Goal: Use online tool/utility

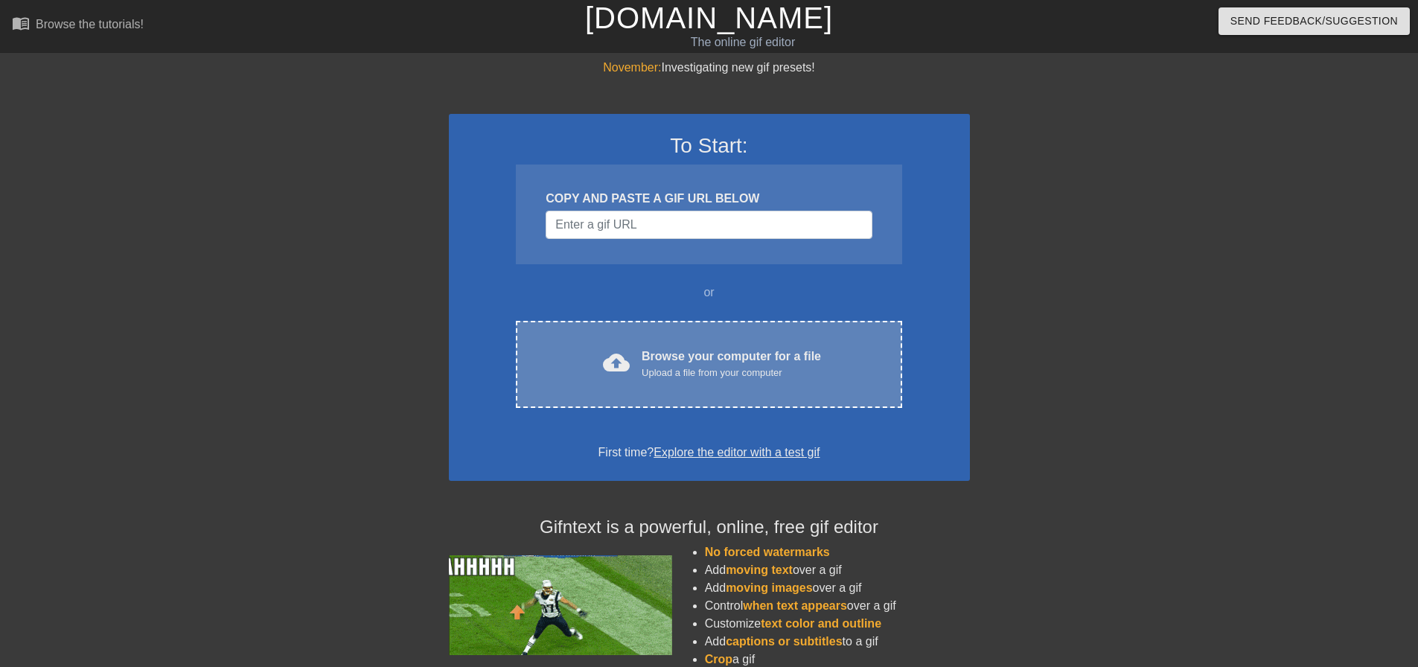
click at [651, 344] on div "cloud_upload Browse your computer for a file Upload a file from your computer C…" at bounding box center [709, 364] width 386 height 87
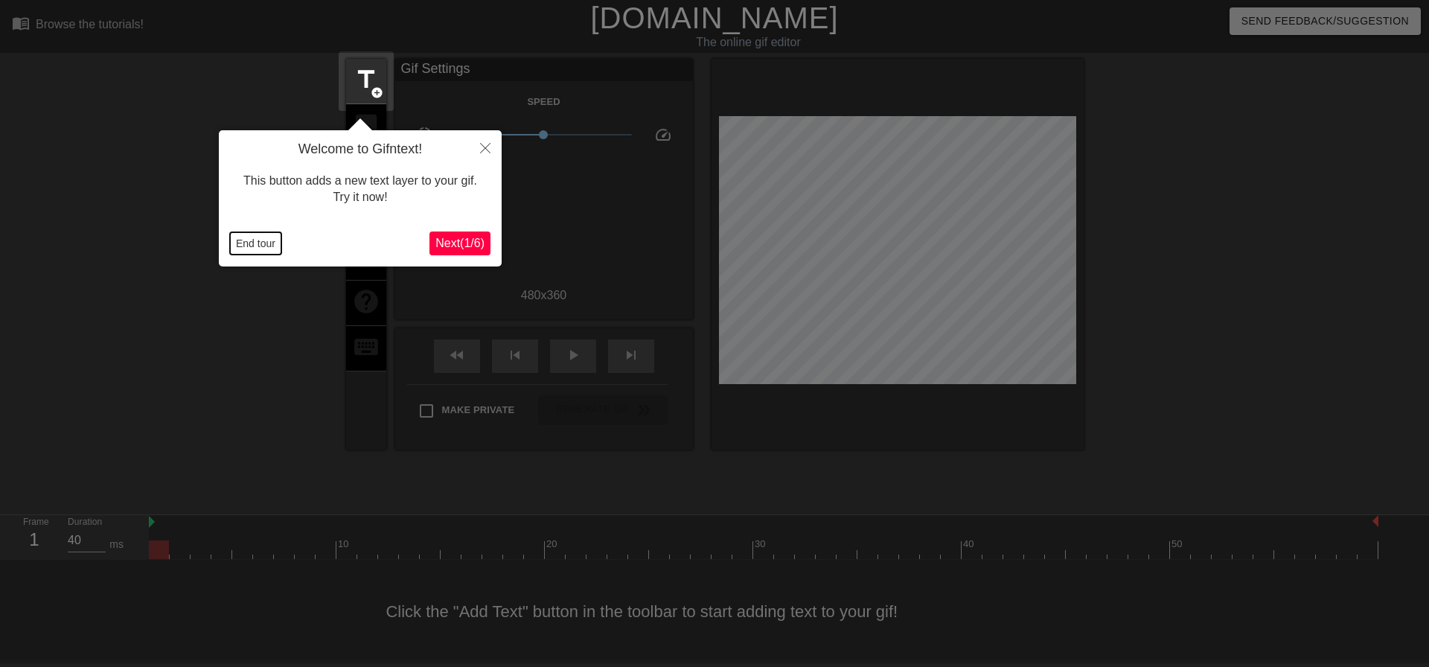
click at [259, 249] on button "End tour" at bounding box center [255, 243] width 51 height 22
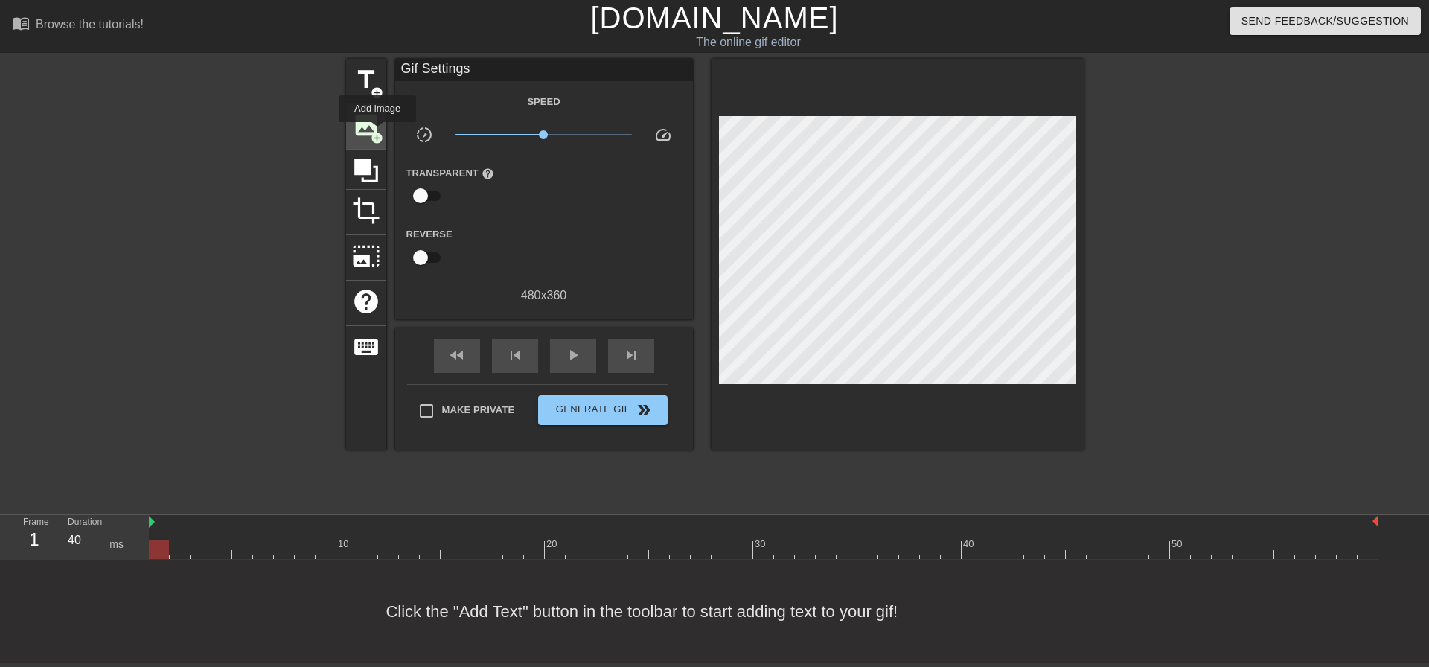
click at [377, 132] on span "add_circle" at bounding box center [377, 138] width 13 height 13
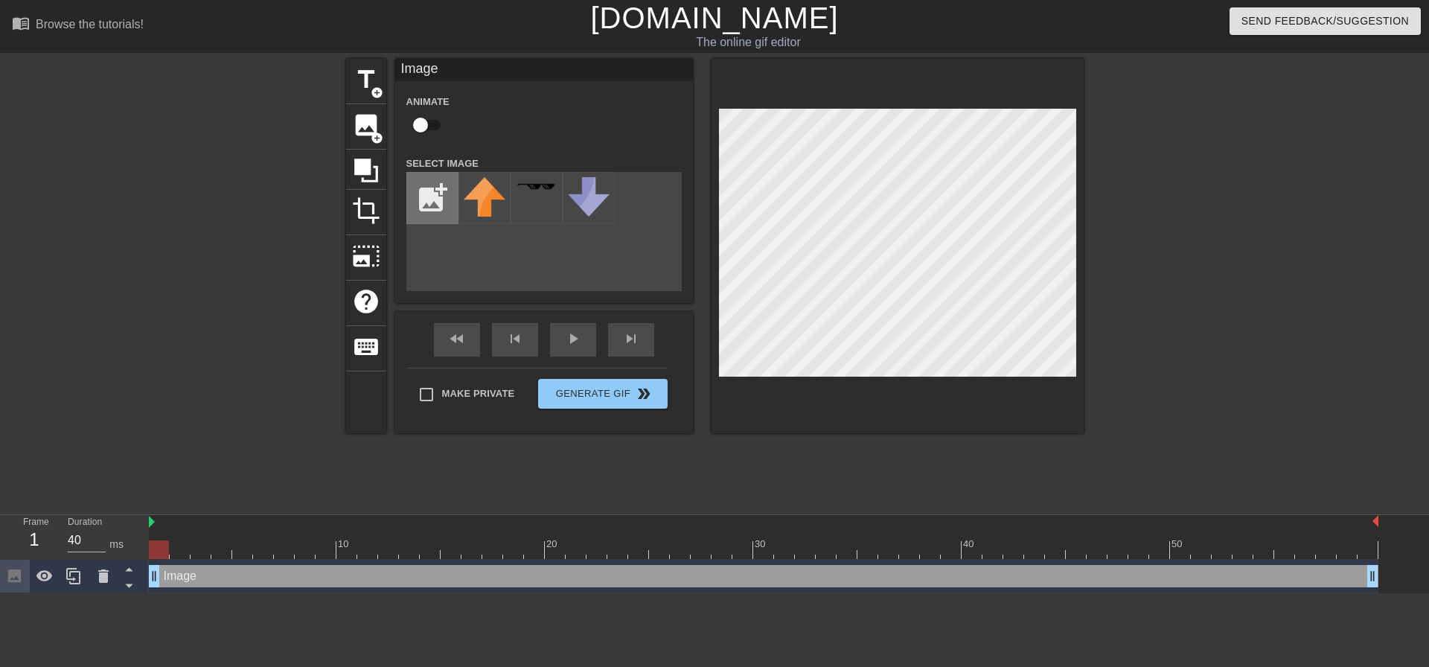
click at [444, 198] on input "file" at bounding box center [432, 198] width 51 height 51
type input "C:\fakepath\Green_Bay_Packers_logo.svg.png"
click at [472, 188] on img at bounding box center [485, 191] width 42 height 28
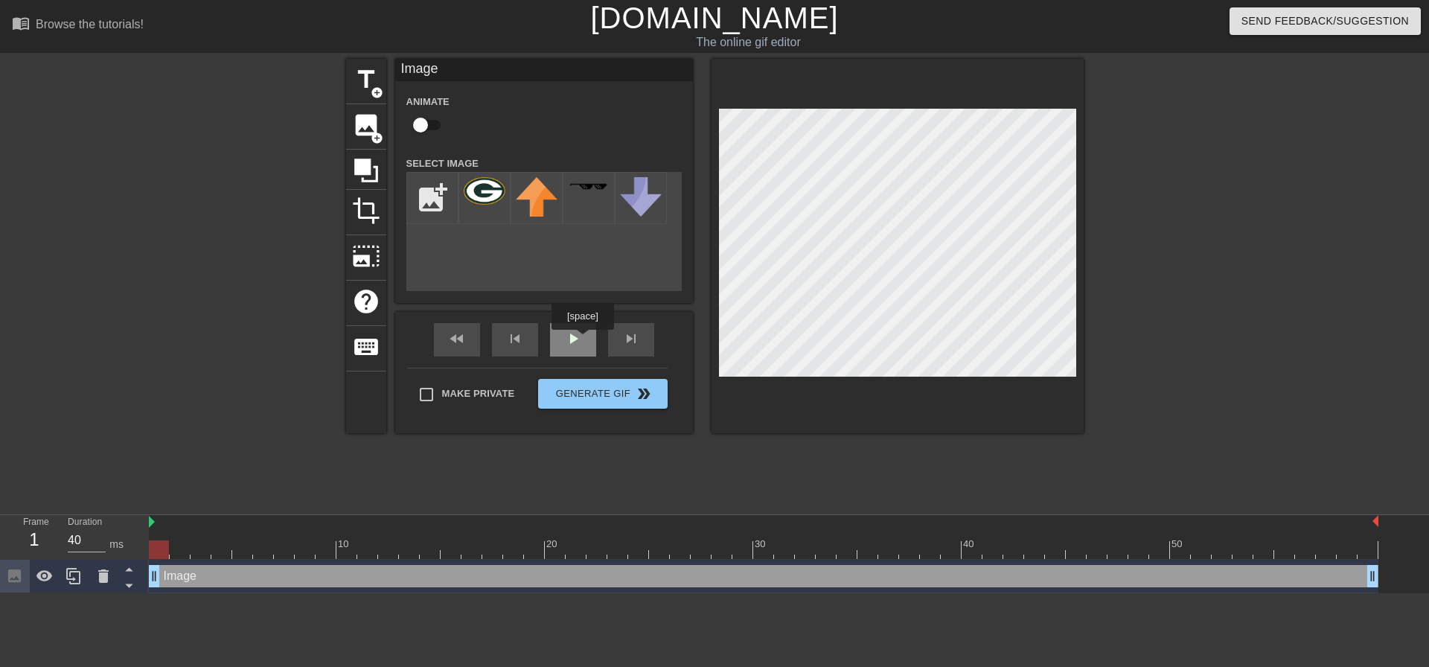
click at [582, 340] on div "play_arrow" at bounding box center [573, 339] width 46 height 33
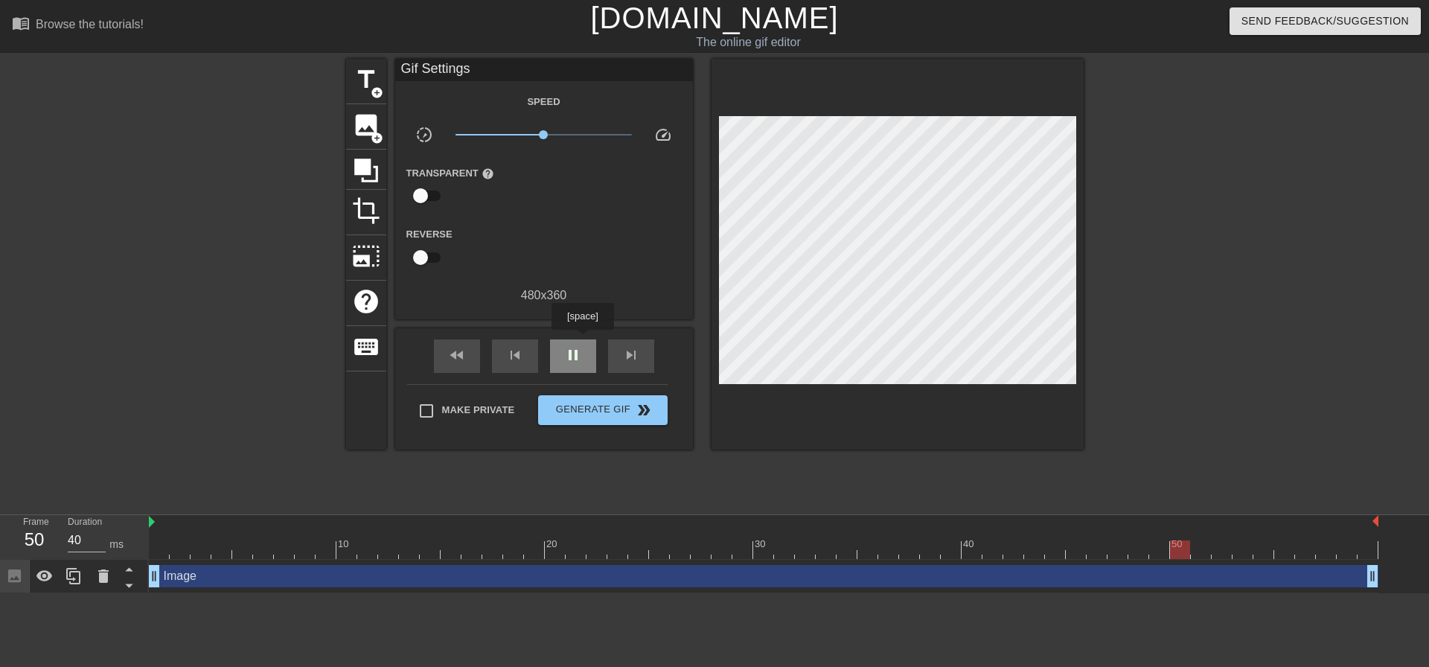
click at [582, 340] on div "pause" at bounding box center [573, 355] width 46 height 33
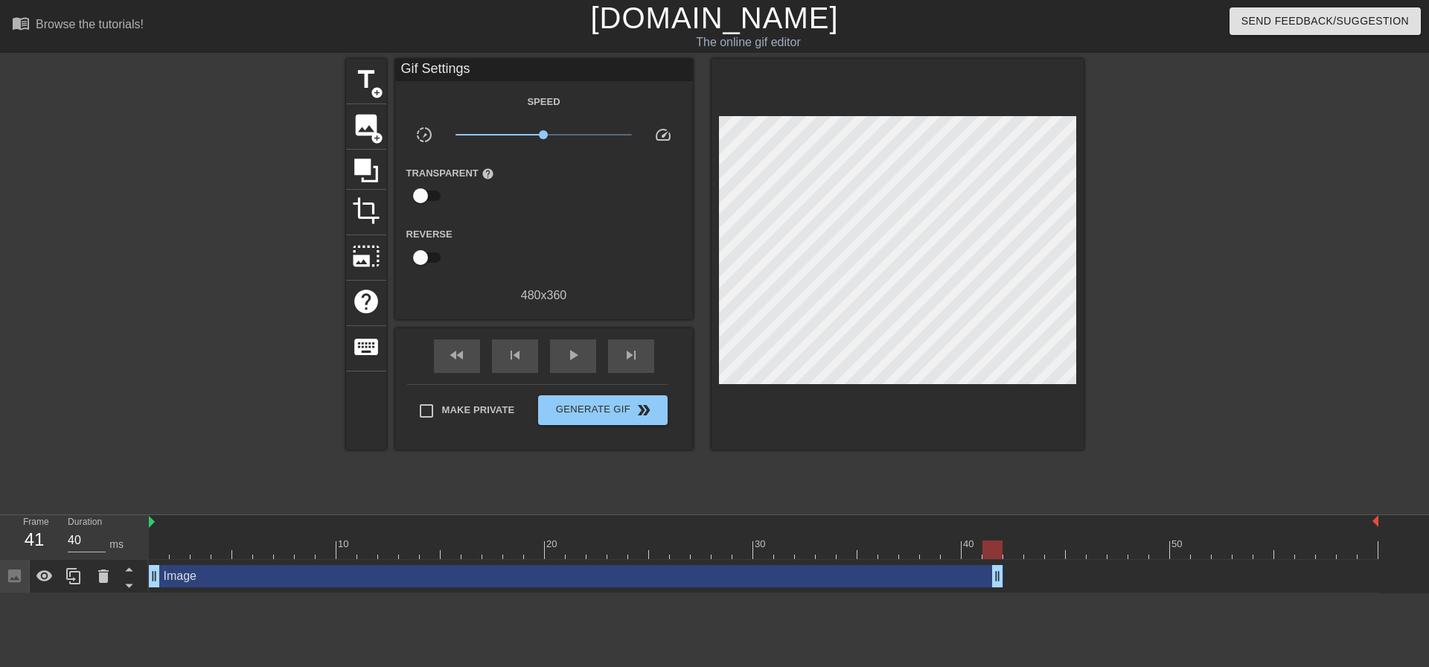
drag, startPoint x: 1368, startPoint y: 580, endPoint x: 987, endPoint y: 578, distance: 381.1
click at [581, 359] on span "play_arrow" at bounding box center [573, 355] width 18 height 18
click at [581, 359] on span "pause" at bounding box center [573, 355] width 18 height 18
click at [161, 549] on div at bounding box center [764, 549] width 1230 height 19
click at [177, 550] on div at bounding box center [764, 549] width 1230 height 19
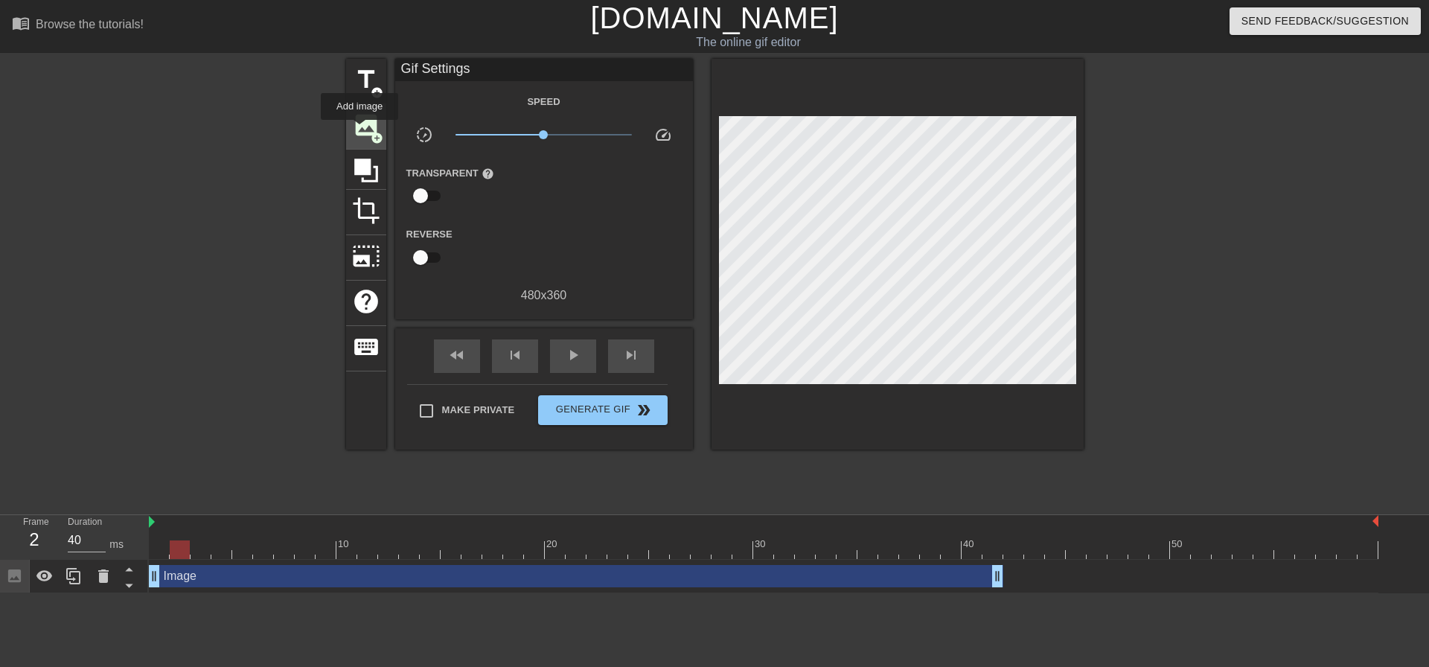
click at [359, 130] on span "image" at bounding box center [366, 125] width 28 height 28
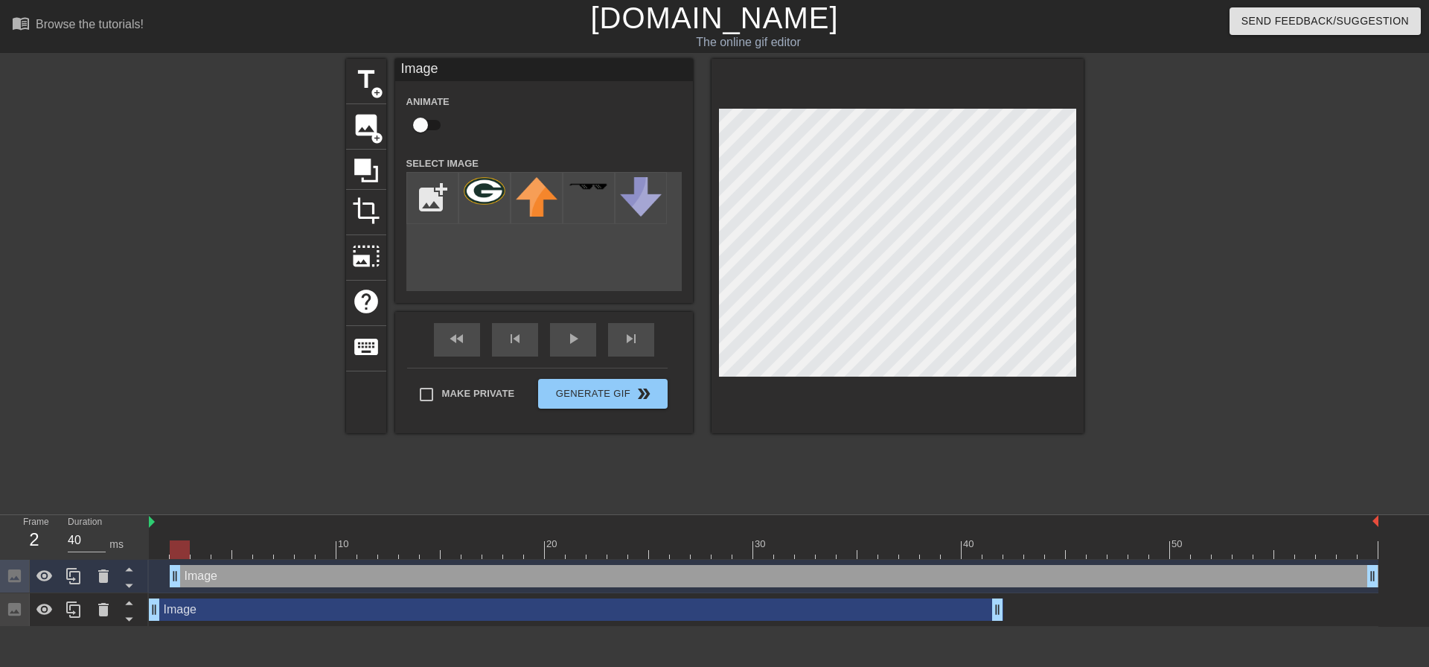
click at [418, 130] on input "checkbox" at bounding box center [420, 125] width 85 height 28
checkbox input "true"
click at [450, 188] on input "file" at bounding box center [432, 198] width 51 height 51
type input "C:\fakepath\cleveland-browns-logo-transparent.png"
click at [481, 179] on img at bounding box center [485, 194] width 42 height 35
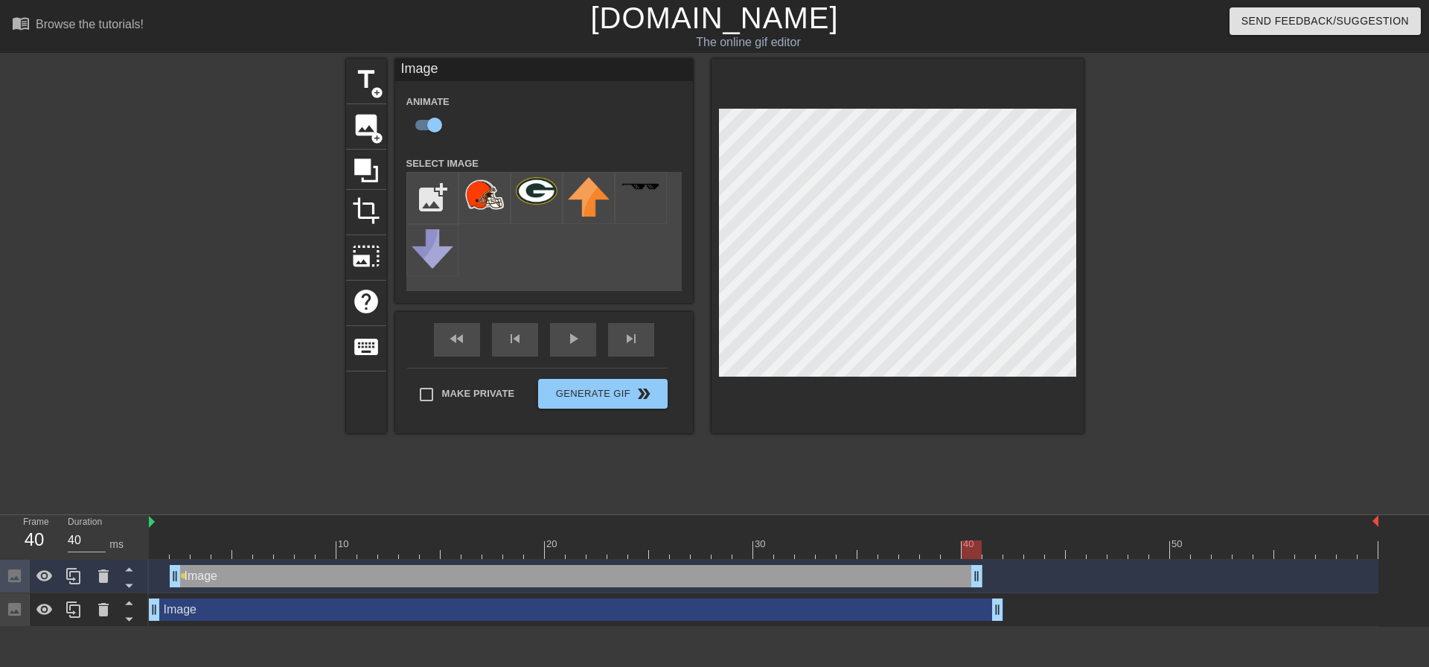
drag, startPoint x: 1371, startPoint y: 575, endPoint x: 968, endPoint y: 573, distance: 402.7
click at [203, 557] on div at bounding box center [764, 549] width 1230 height 19
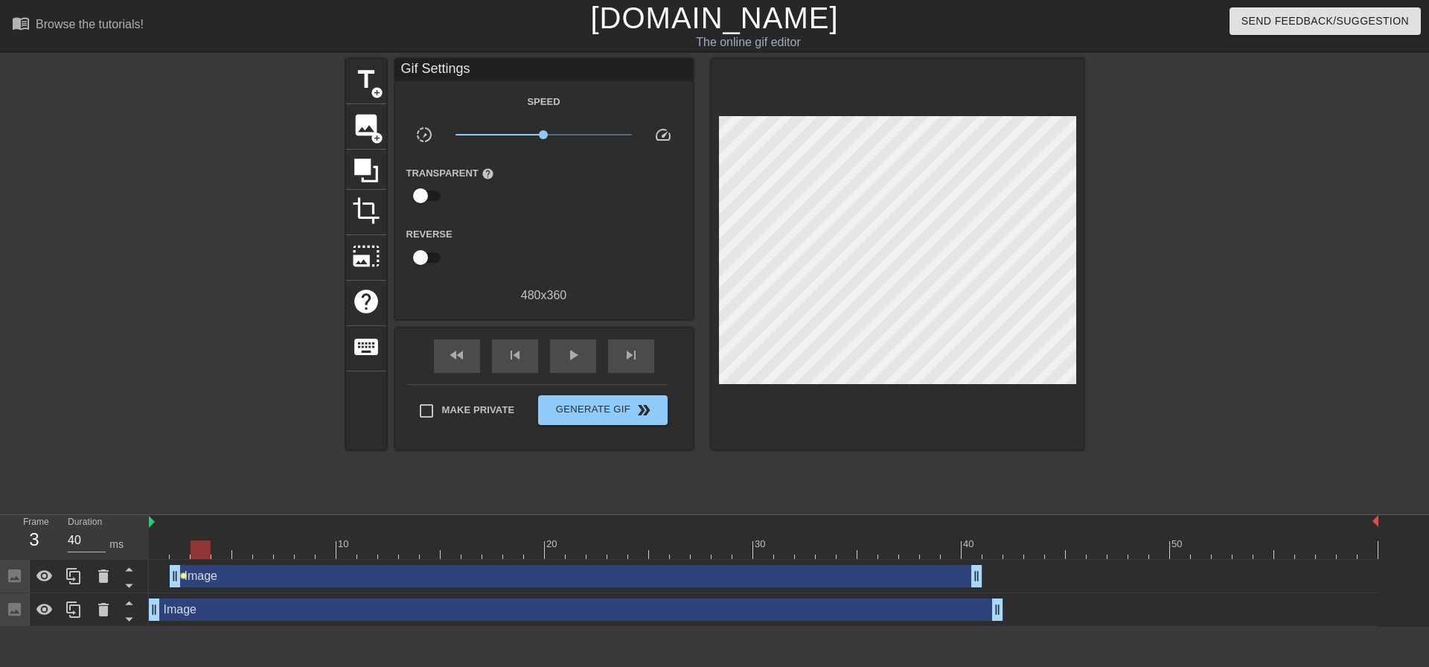
click at [182, 575] on span "lens" at bounding box center [183, 575] width 7 height 7
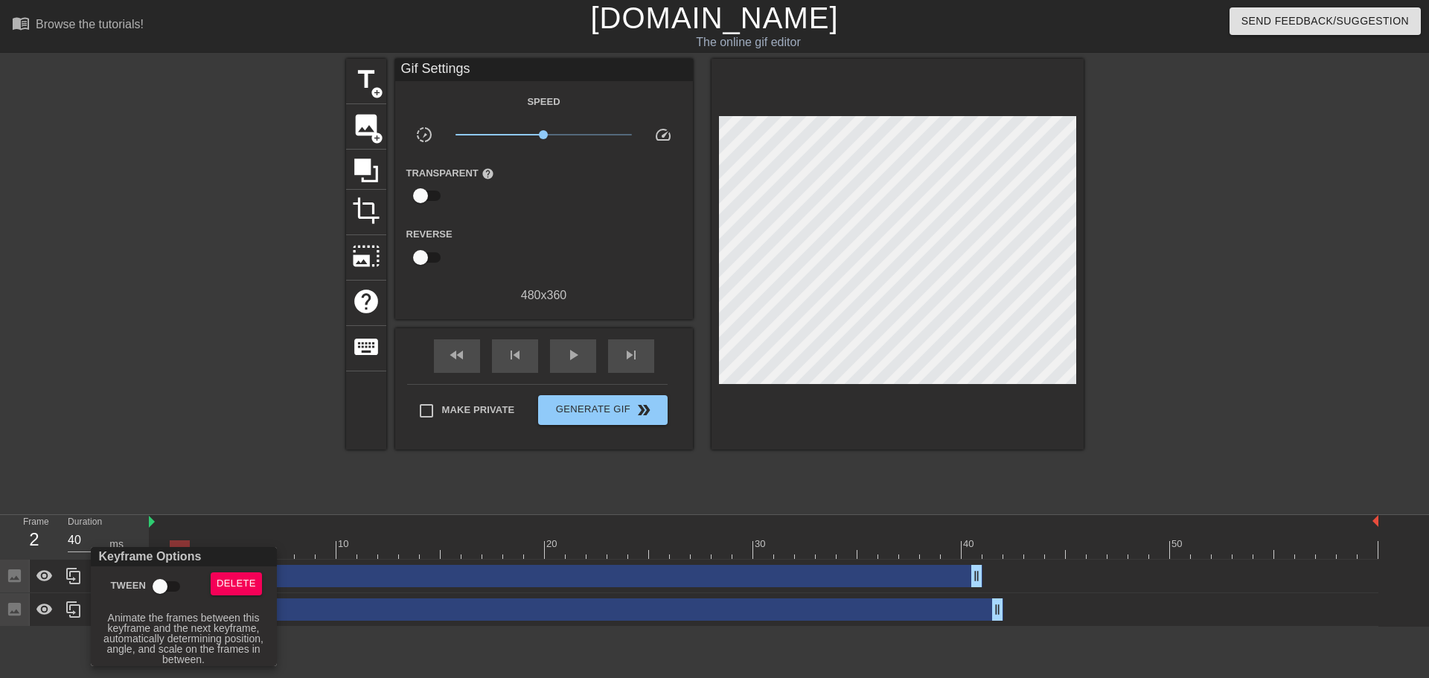
click at [163, 588] on input "Tween" at bounding box center [160, 586] width 85 height 28
checkbox input "true"
click at [889, 150] on div at bounding box center [714, 339] width 1429 height 678
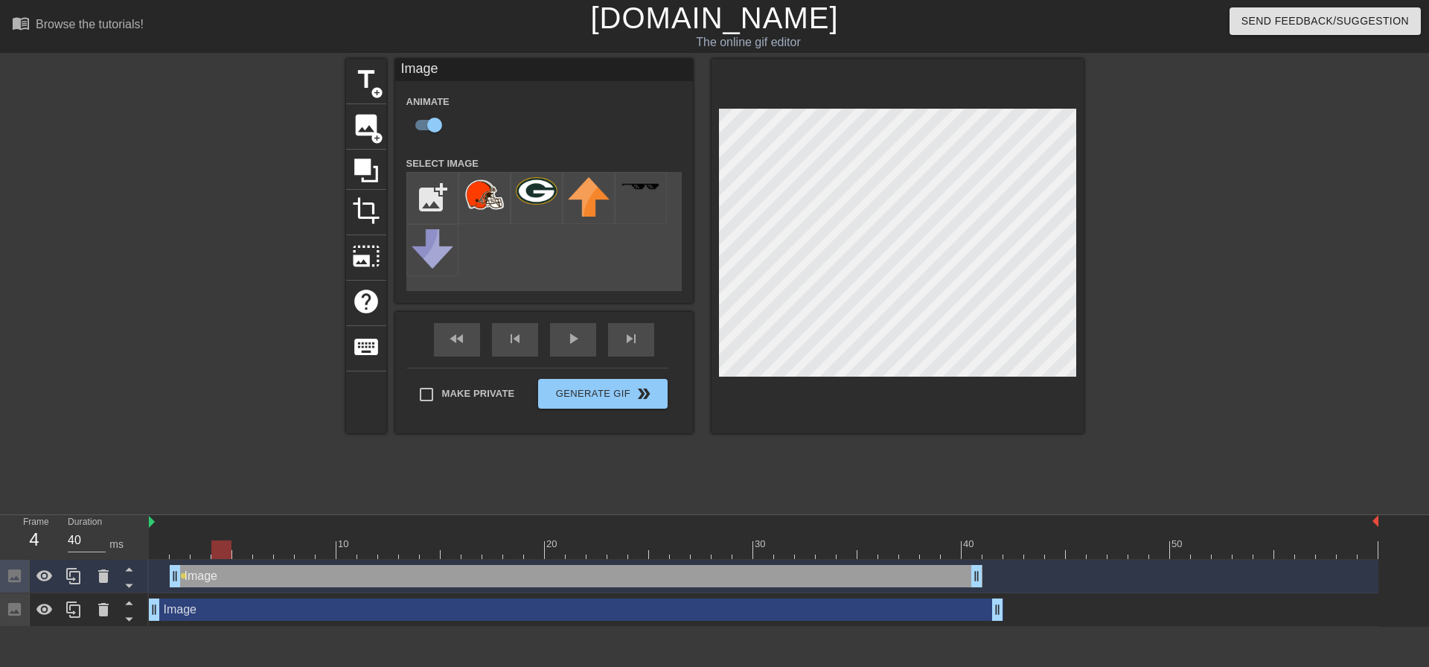
click at [223, 557] on div at bounding box center [764, 549] width 1230 height 19
click at [266, 555] on div at bounding box center [764, 549] width 1230 height 19
click at [295, 555] on div at bounding box center [764, 549] width 1230 height 19
click at [351, 557] on div at bounding box center [764, 549] width 1230 height 19
click at [385, 551] on div at bounding box center [764, 549] width 1230 height 19
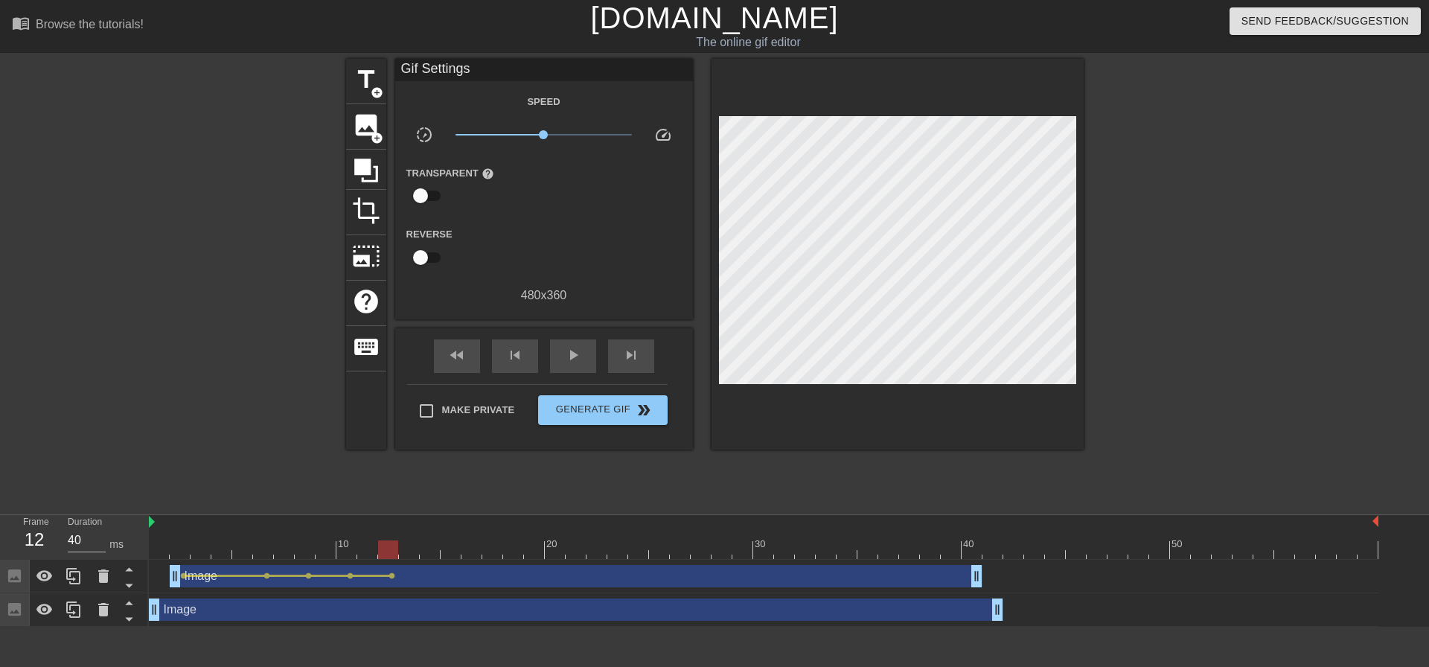
click at [432, 560] on div "Image drag_handle drag_handle lens lens lens lens lens" at bounding box center [764, 576] width 1230 height 33
click at [419, 547] on div at bounding box center [764, 549] width 1230 height 19
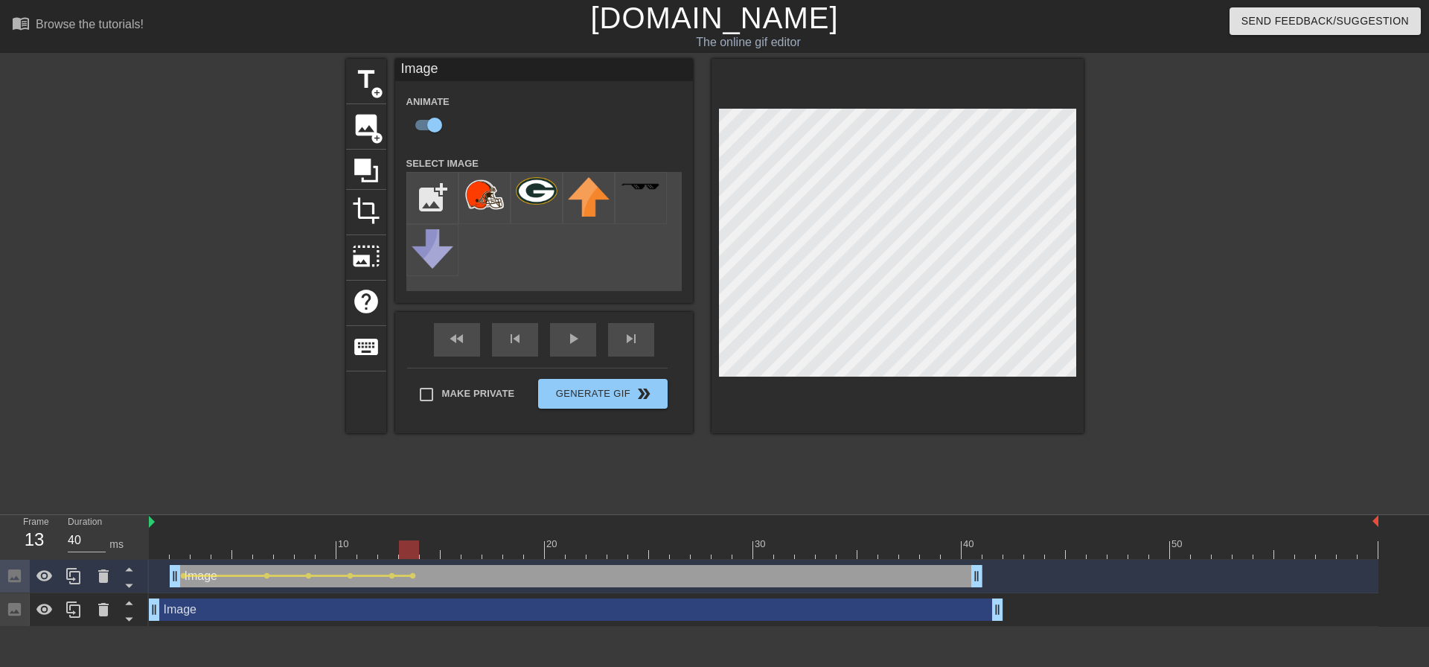
click at [452, 556] on div at bounding box center [764, 549] width 1230 height 19
click at [490, 554] on div at bounding box center [764, 549] width 1230 height 19
click at [530, 555] on div at bounding box center [764, 549] width 1230 height 19
click at [581, 554] on div at bounding box center [764, 549] width 1230 height 19
click at [613, 557] on div at bounding box center [764, 549] width 1230 height 19
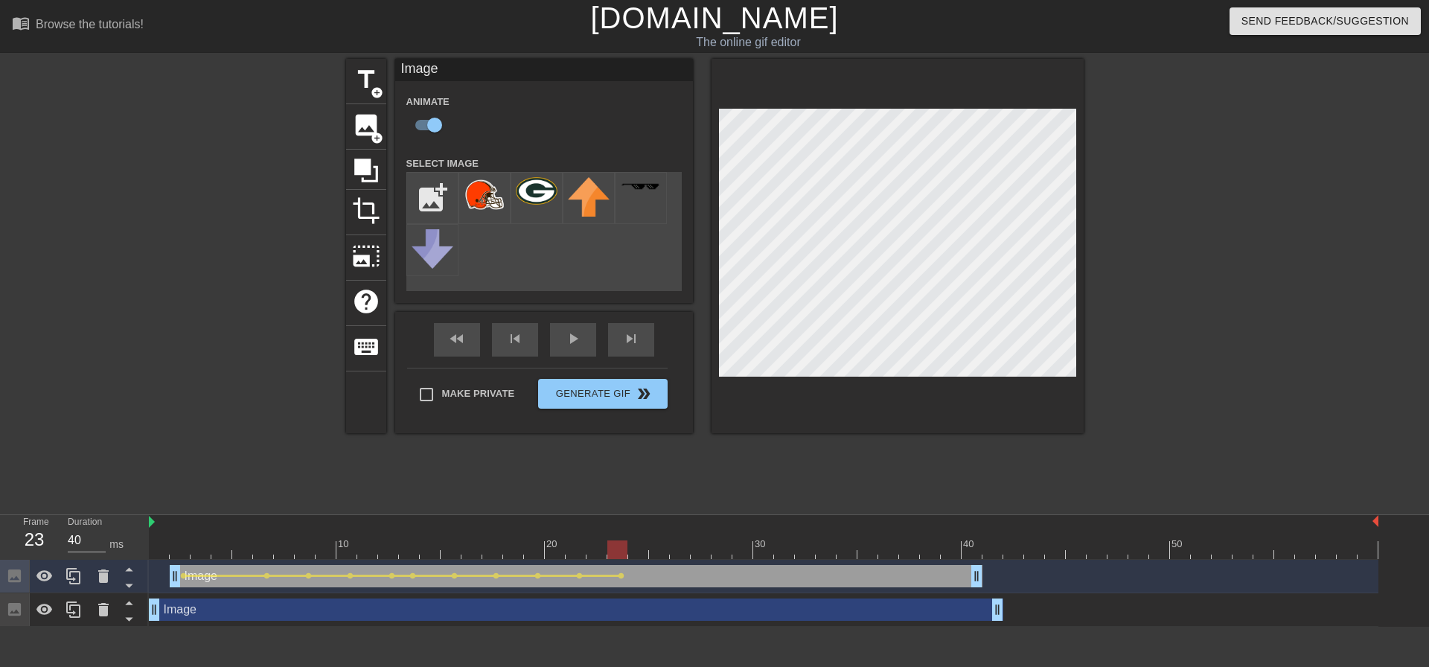
click at [662, 560] on div "Image drag_handle drag_handle lens lens lens lens lens lens lens lens lens lens…" at bounding box center [764, 576] width 1230 height 33
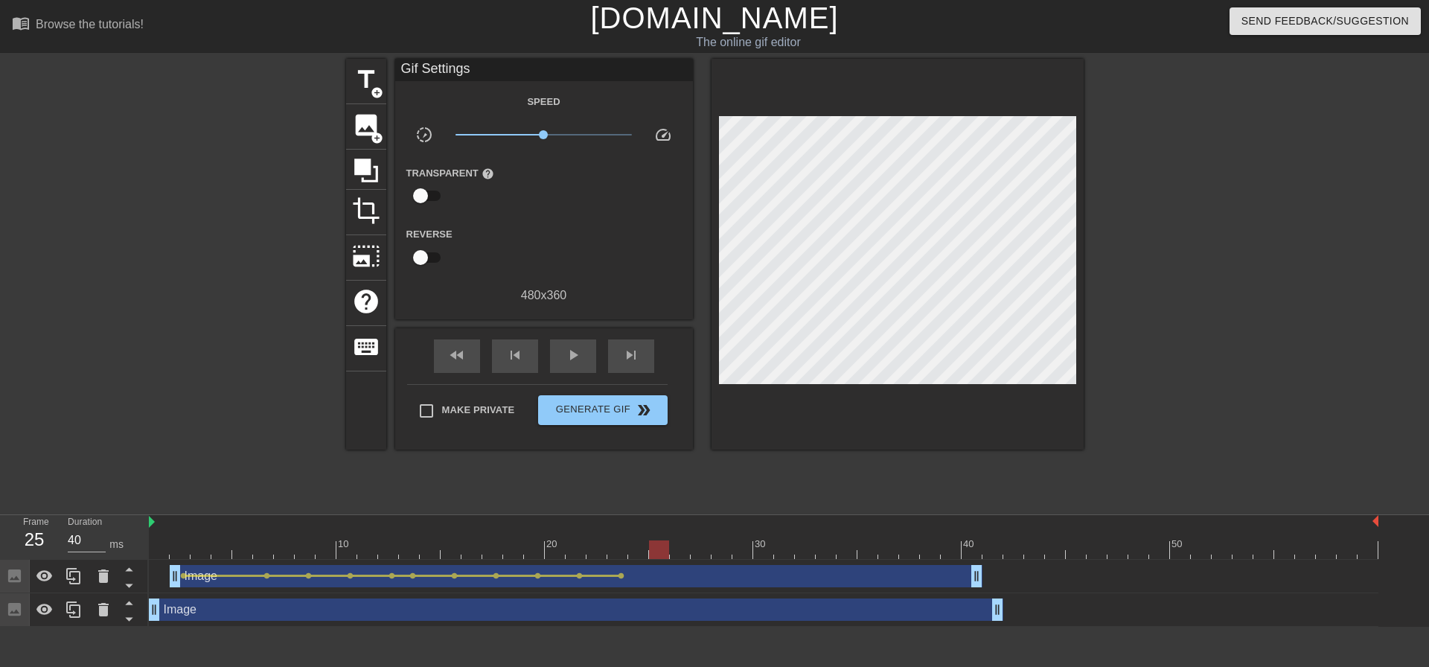
click at [663, 554] on div at bounding box center [764, 549] width 1230 height 19
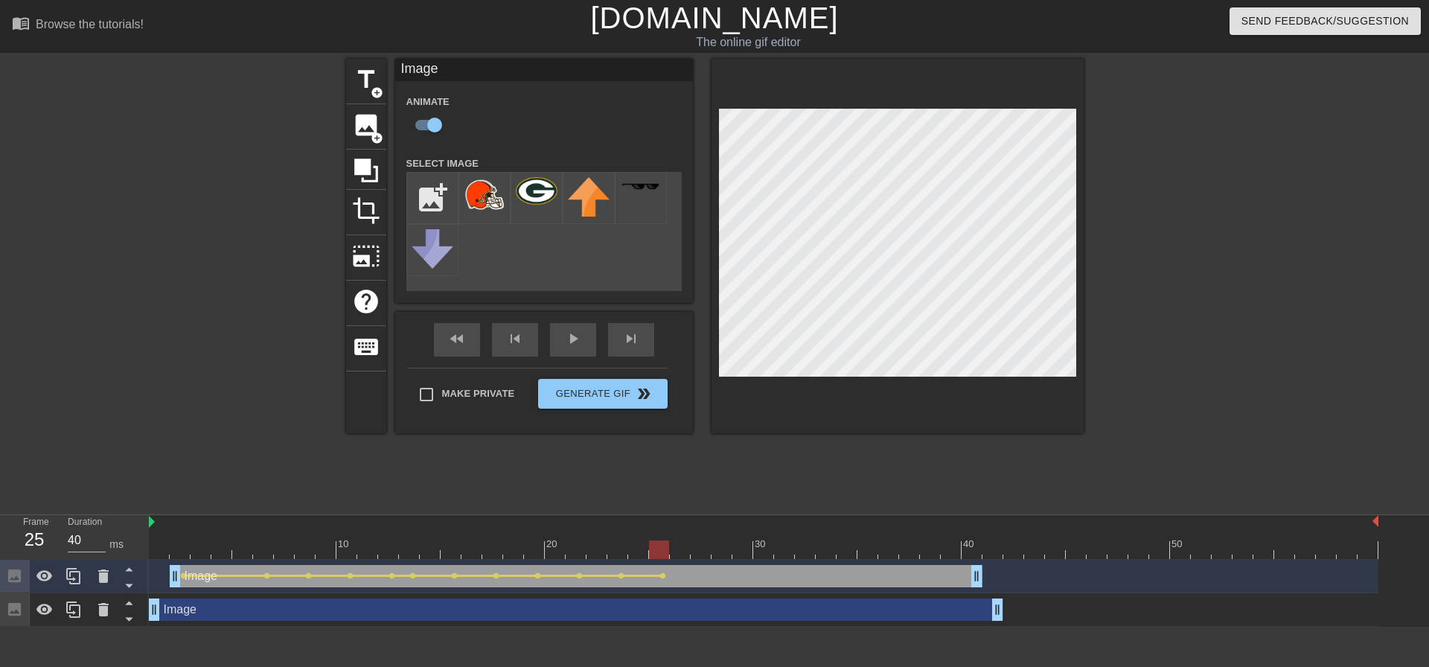
click at [705, 558] on div at bounding box center [764, 549] width 1230 height 19
click at [738, 551] on div at bounding box center [764, 549] width 1230 height 19
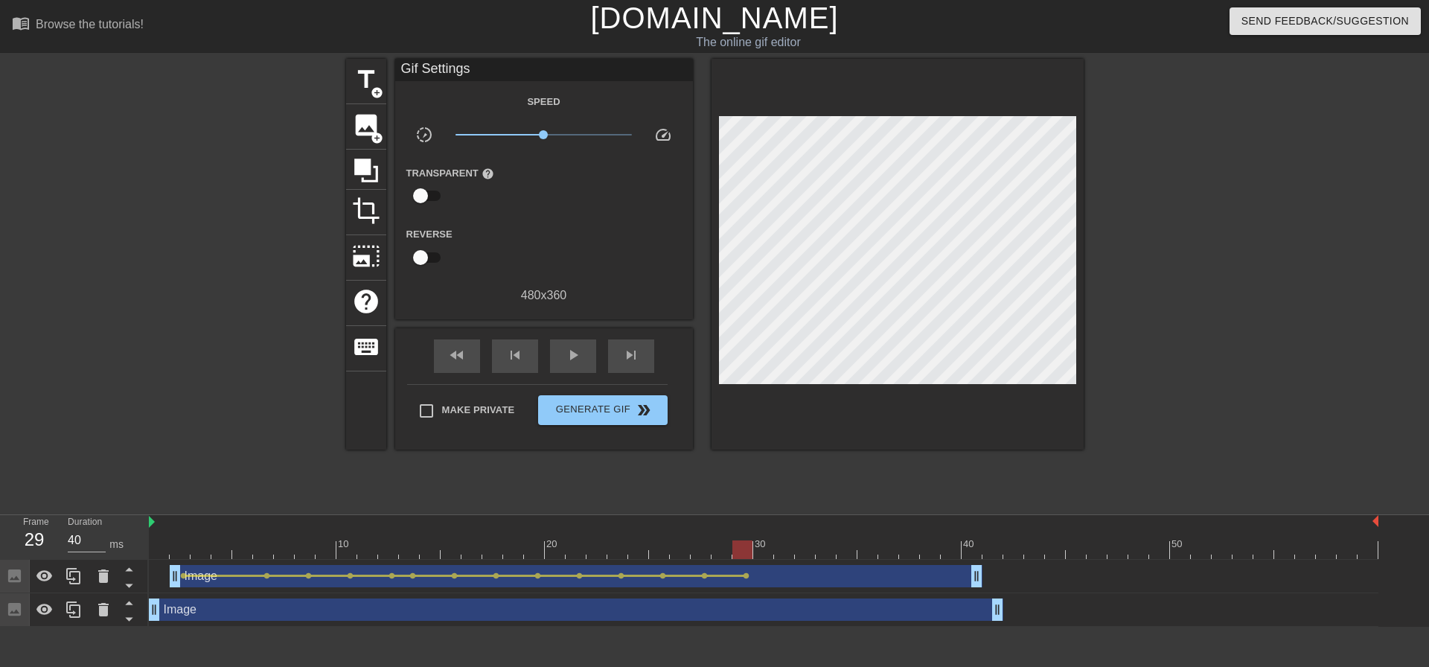
click at [790, 560] on div "Image drag_handle drag_handle lens lens lens lens lens lens lens lens lens lens…" at bounding box center [764, 576] width 1230 height 33
click at [787, 557] on div at bounding box center [764, 549] width 1230 height 19
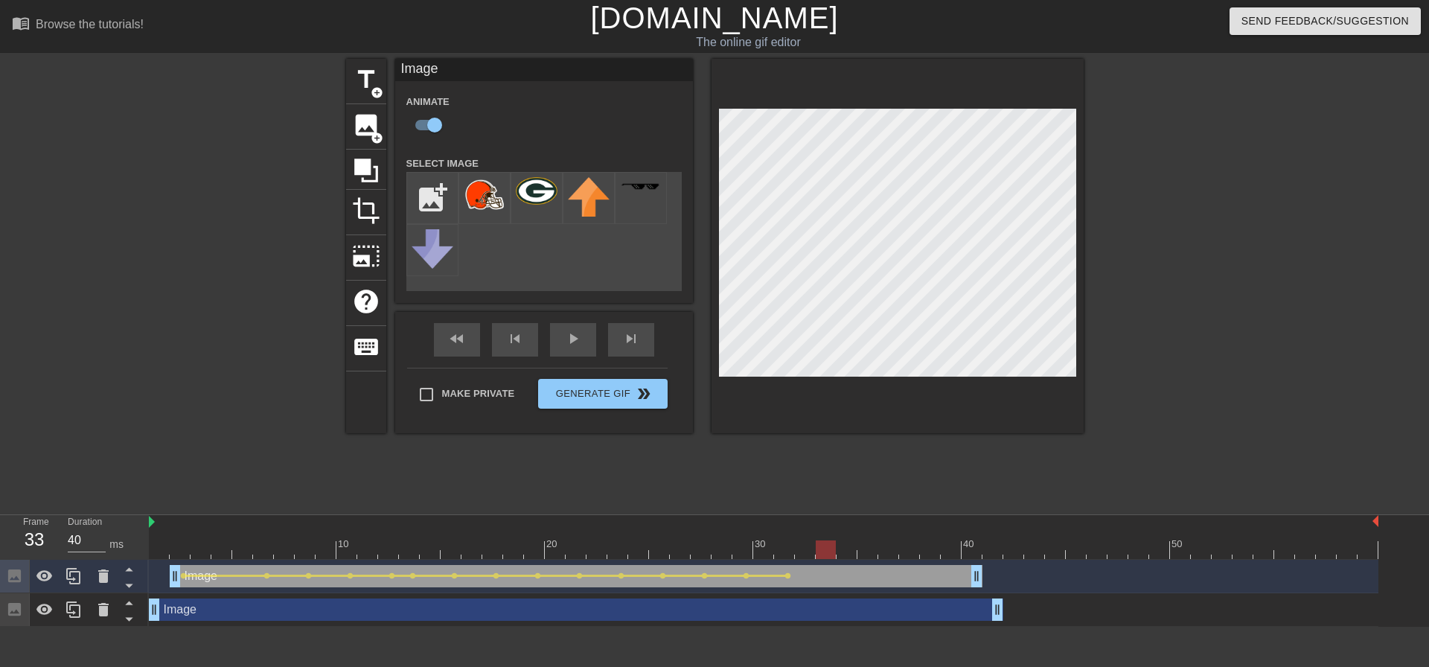
click at [823, 554] on div at bounding box center [764, 549] width 1230 height 19
click at [875, 554] on div at bounding box center [764, 549] width 1230 height 19
click at [912, 552] on div at bounding box center [764, 549] width 1230 height 19
click at [954, 555] on div at bounding box center [764, 549] width 1230 height 19
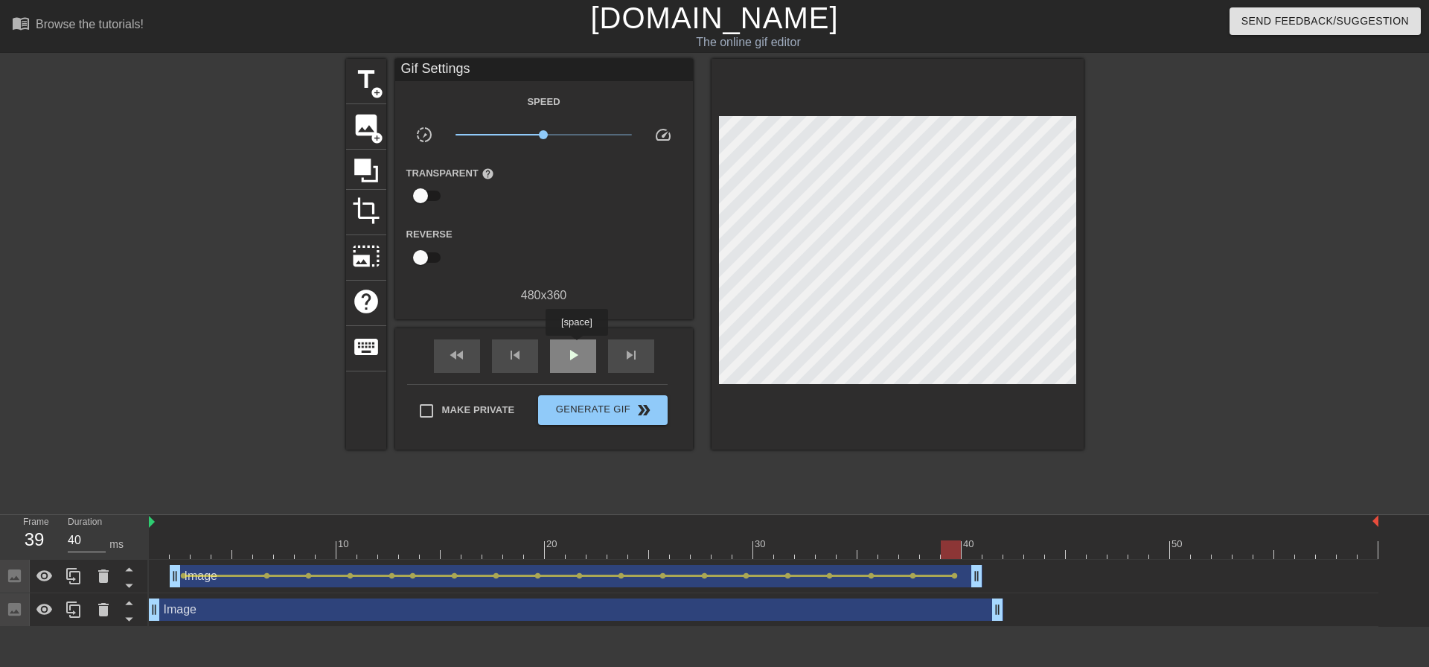
click at [576, 346] on span "play_arrow" at bounding box center [573, 355] width 18 height 18
click at [511, 132] on span "x0.432" at bounding box center [543, 135] width 176 height 18
click at [100, 586] on div at bounding box center [104, 576] width 30 height 33
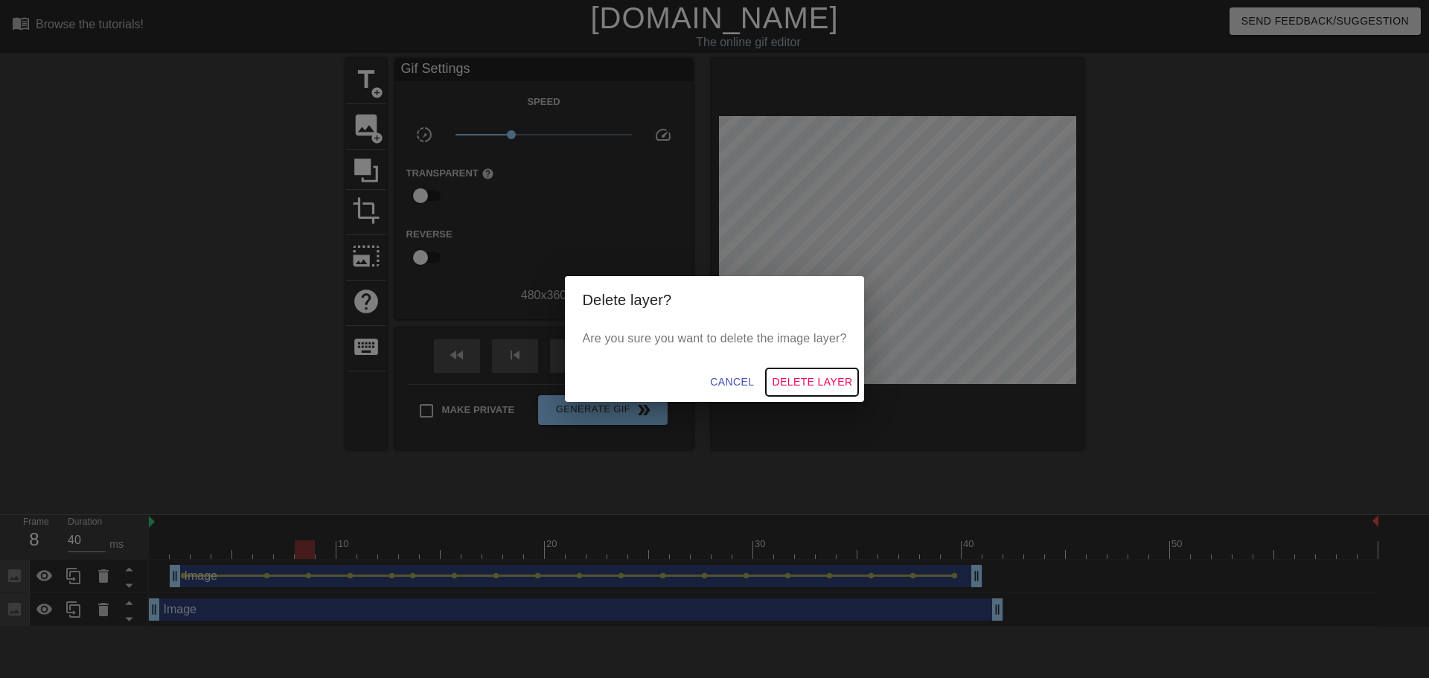
click at [843, 375] on span "Delete Layer" at bounding box center [812, 382] width 80 height 19
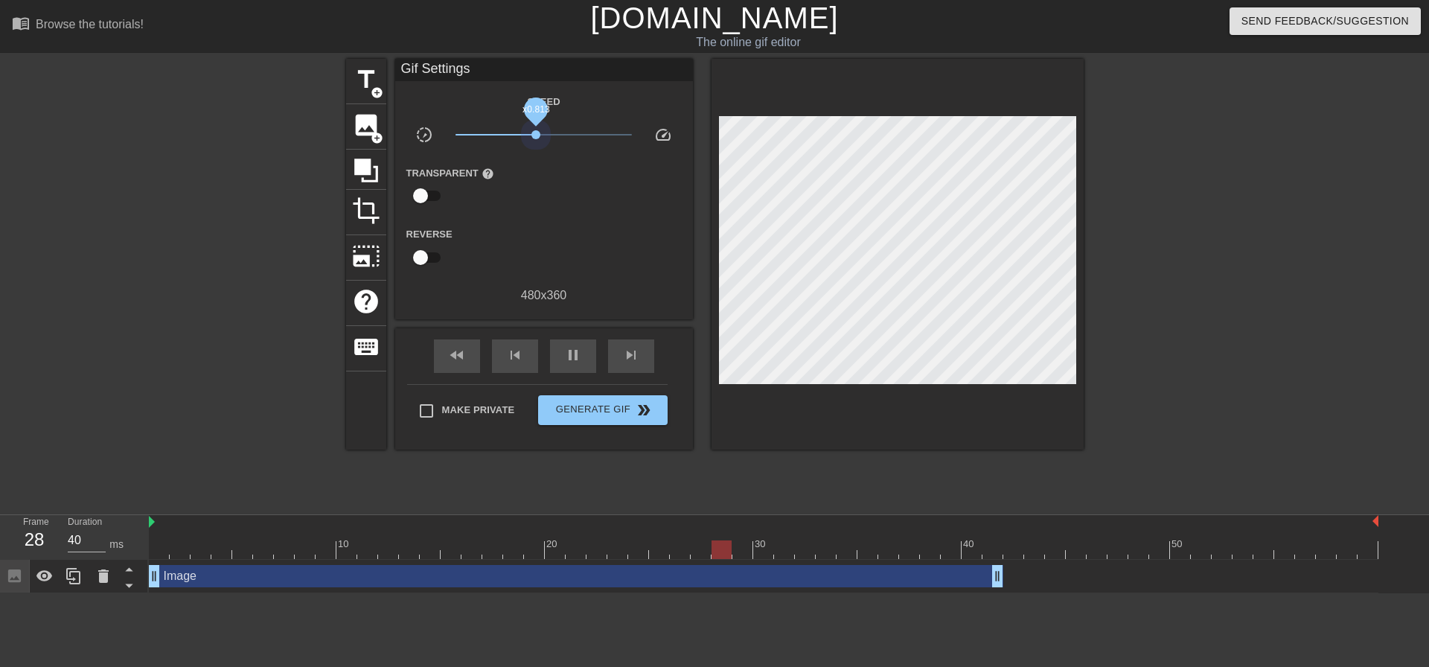
click at [536, 136] on span "x0.813" at bounding box center [543, 135] width 176 height 18
click at [542, 135] on span "x0.813" at bounding box center [543, 135] width 176 height 18
click at [546, 135] on span "x1.05" at bounding box center [545, 134] width 9 height 9
click at [538, 135] on span "x0.861" at bounding box center [543, 135] width 176 height 18
click at [578, 415] on span "Generate Gif double_arrow" at bounding box center [602, 410] width 117 height 18
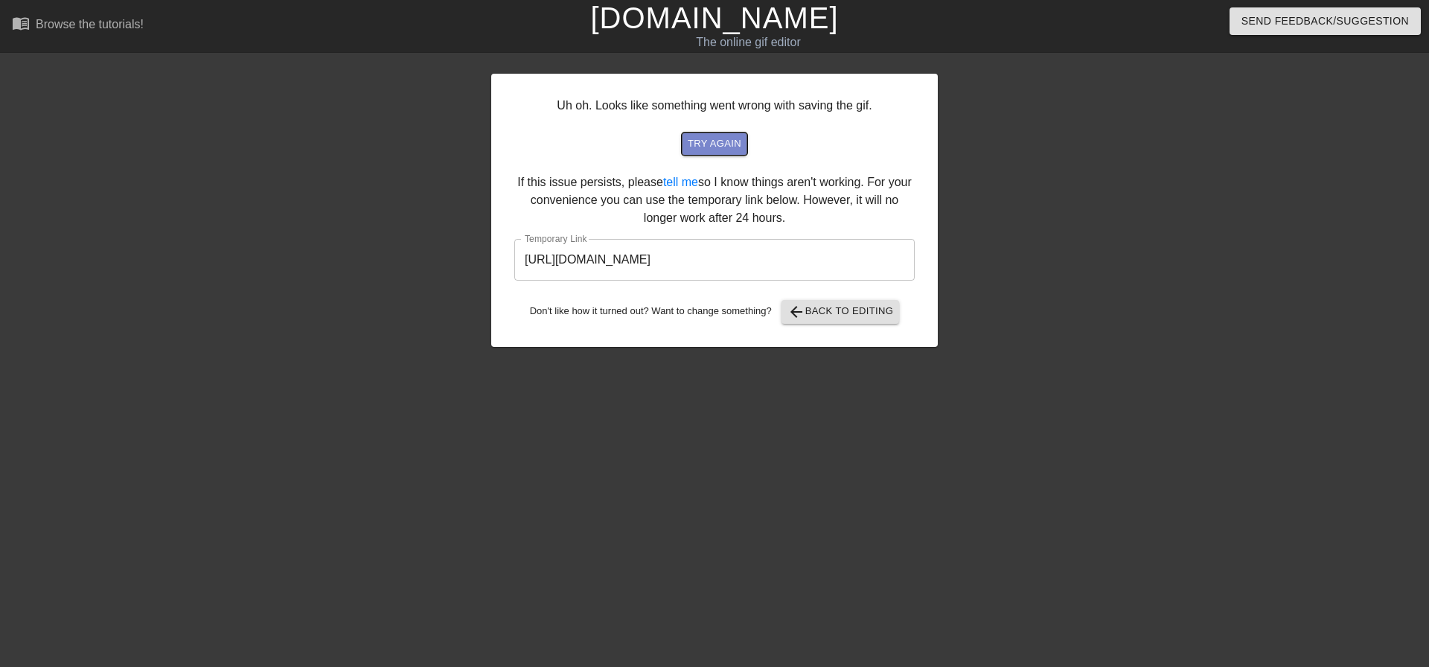
click at [712, 140] on span "try again" at bounding box center [715, 143] width 54 height 17
click at [854, 320] on span "arrow_back Back to Editing" at bounding box center [840, 312] width 106 height 18
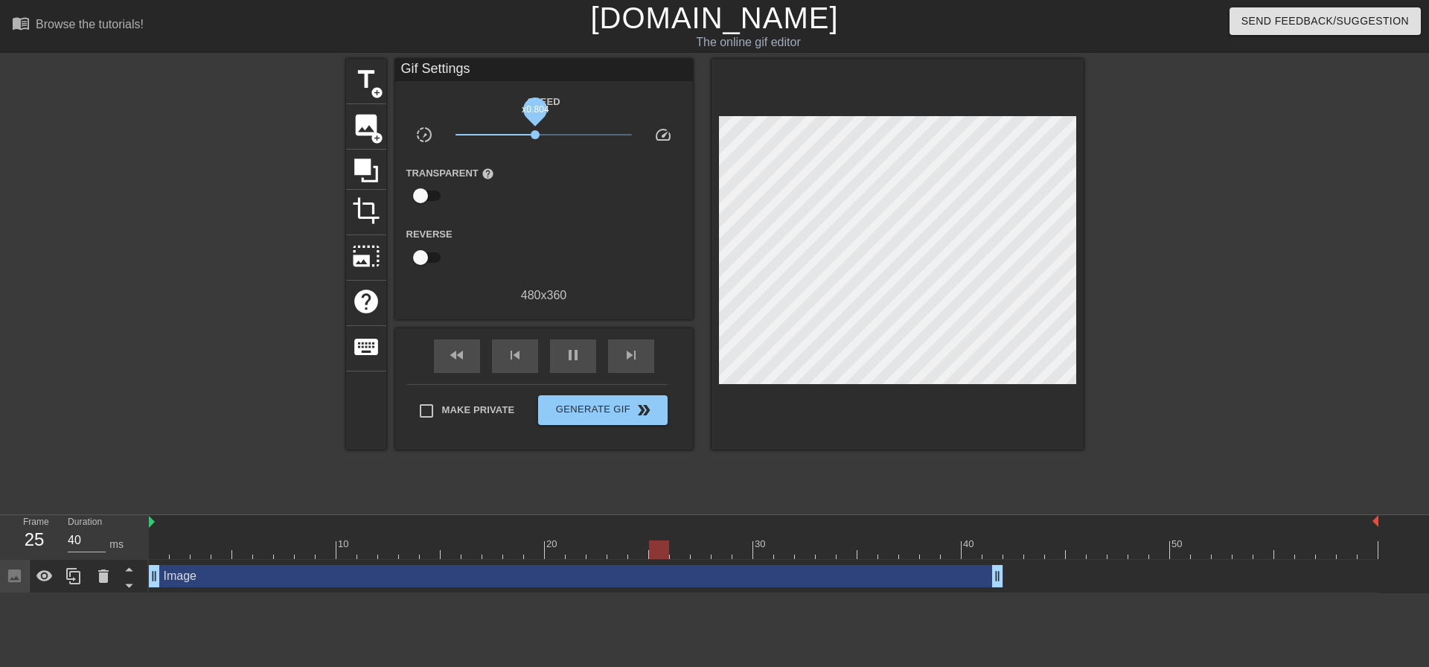
click at [535, 134] on span "x0.804" at bounding box center [535, 134] width 9 height 9
click at [512, 409] on span "Make Private" at bounding box center [478, 410] width 73 height 15
click at [442, 409] on input "Make Private" at bounding box center [426, 410] width 31 height 31
checkbox input "true"
click at [573, 408] on span "Generate Gif double_arrow" at bounding box center [602, 410] width 117 height 18
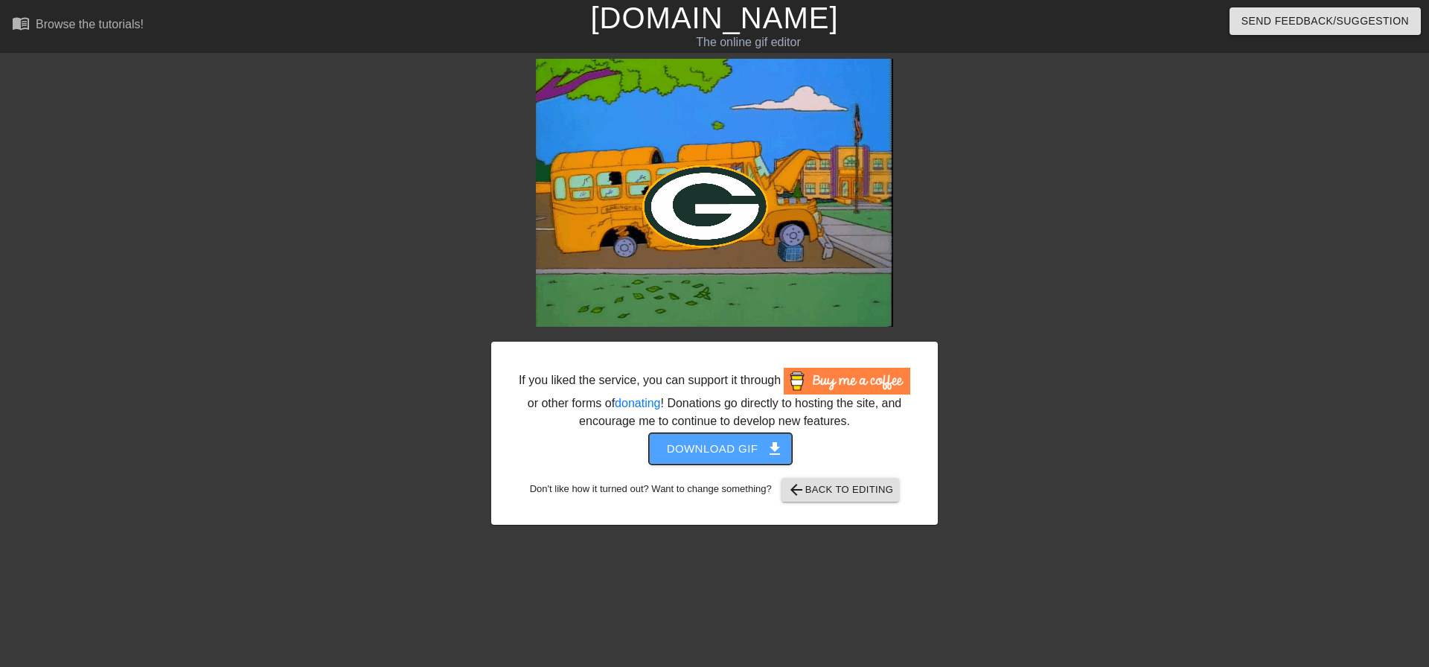
click at [762, 460] on button "Download gif get_app" at bounding box center [721, 448] width 144 height 31
click at [272, 172] on div at bounding box center [361, 282] width 223 height 447
